Goal: Transaction & Acquisition: Subscribe to service/newsletter

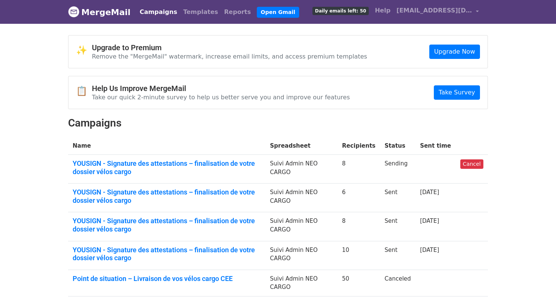
click at [115, 12] on link "MergeMail" at bounding box center [99, 12] width 62 height 16
click at [430, 10] on span "[EMAIL_ADDRESS][DOMAIN_NAME]" at bounding box center [434, 10] width 76 height 9
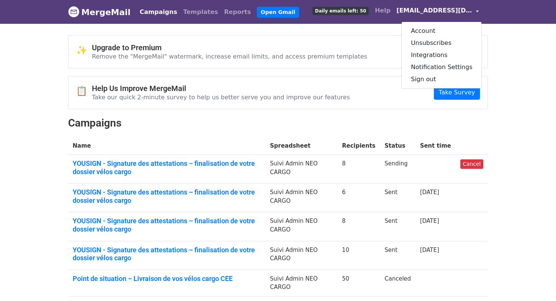
click at [430, 10] on span "[EMAIL_ADDRESS][DOMAIN_NAME]" at bounding box center [434, 10] width 76 height 9
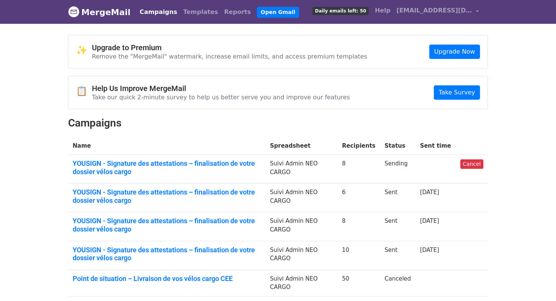
click at [357, 8] on span "Daily emails left: 50" at bounding box center [340, 11] width 56 height 8
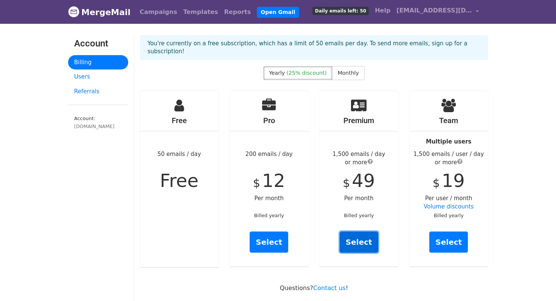
click at [355, 232] on link "Select" at bounding box center [359, 242] width 39 height 21
click at [341, 66] on label "Monthly" at bounding box center [348, 73] width 33 height 14
